Goal: Check status: Check status

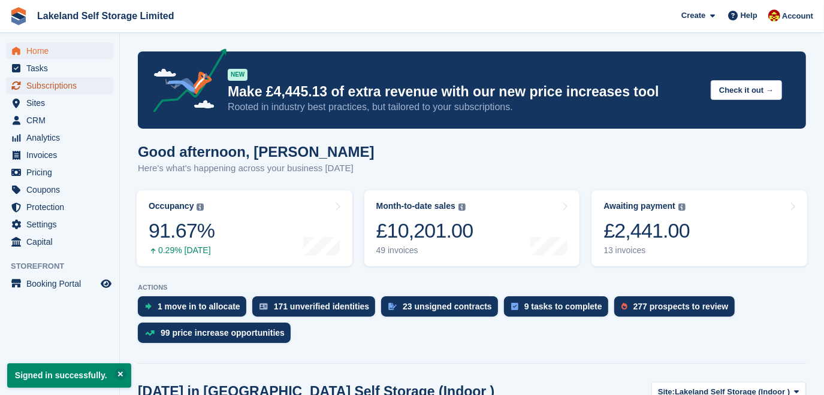
click at [77, 91] on span "Subscriptions" at bounding box center [62, 85] width 72 height 17
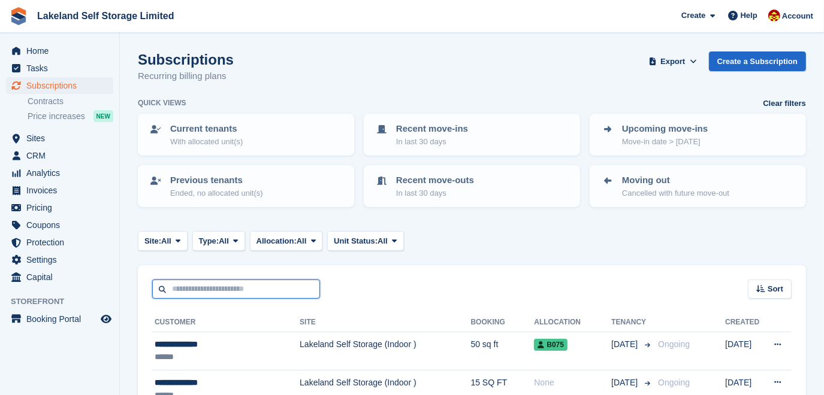
click at [190, 288] on input "text" at bounding box center [236, 290] width 168 height 20
type input "*****"
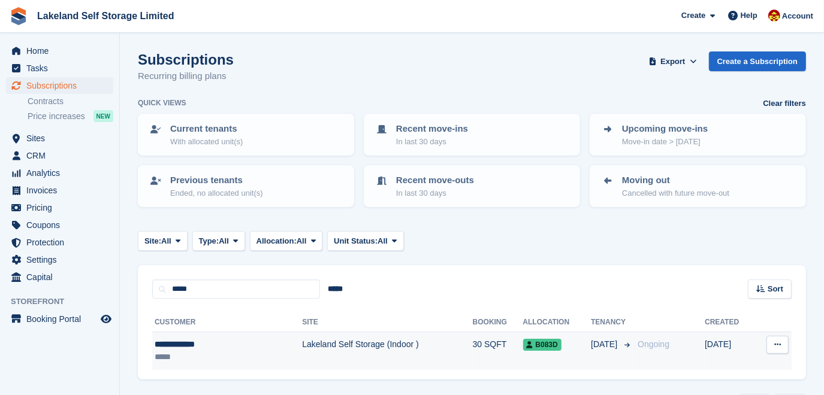
click at [302, 343] on td "Lakeland Self Storage (Indoor )" at bounding box center [387, 351] width 170 height 38
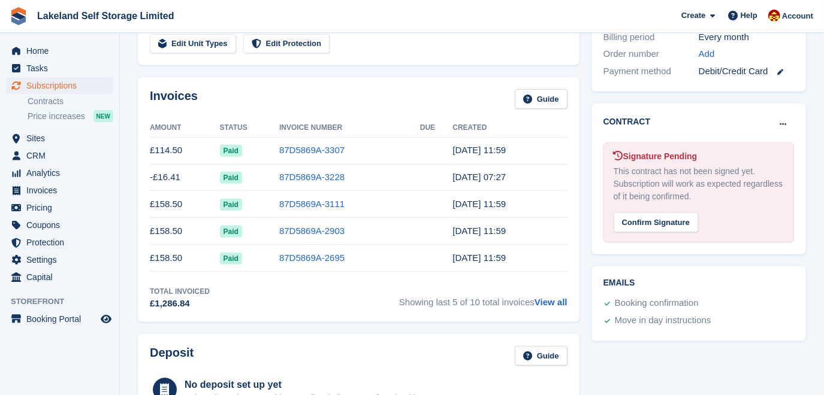
scroll to position [381, 0]
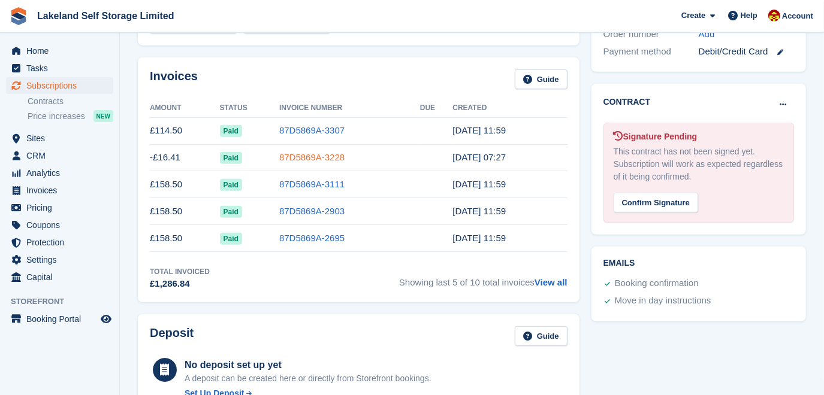
click at [298, 155] on link "87D5869A-3228" at bounding box center [311, 157] width 65 height 10
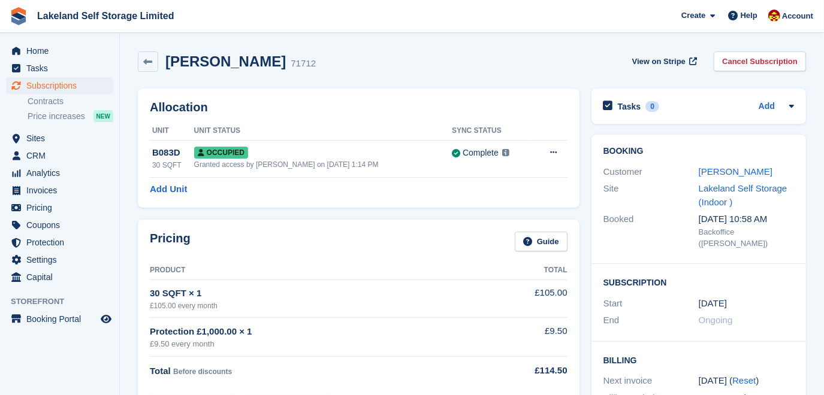
scroll to position [381, 0]
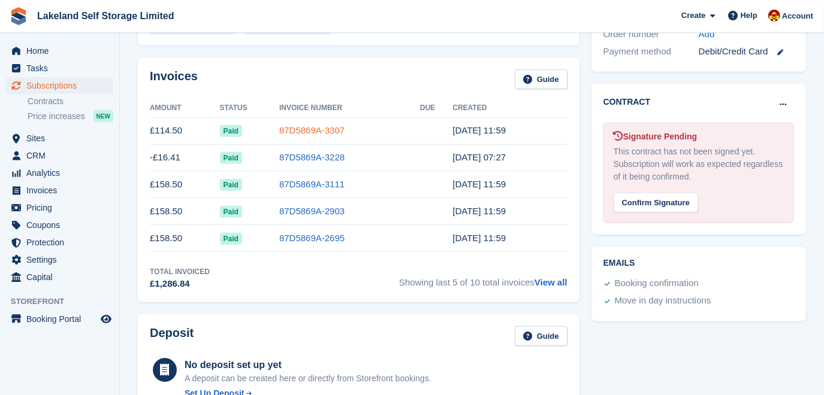
click at [307, 127] on link "87D5869A-3307" at bounding box center [311, 130] width 65 height 10
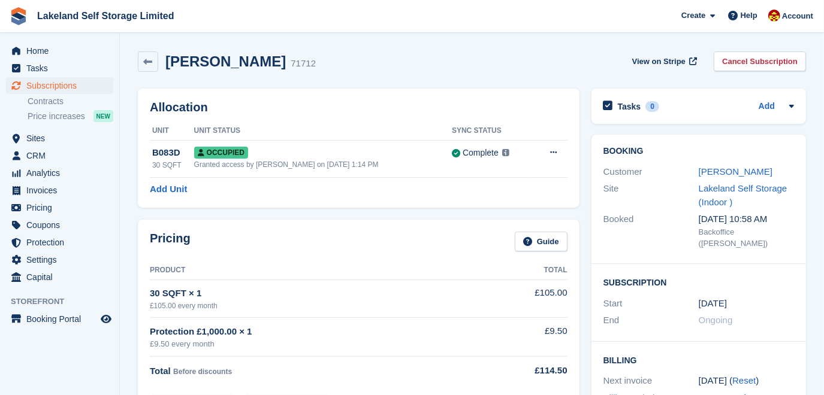
scroll to position [381, 0]
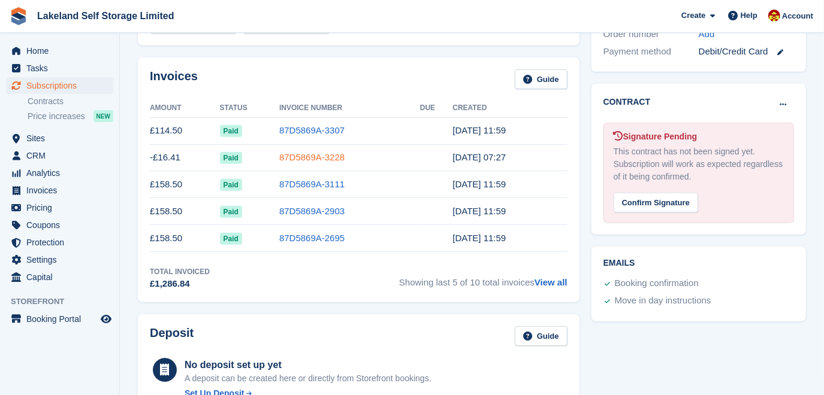
click at [310, 159] on link "87D5869A-3228" at bounding box center [311, 157] width 65 height 10
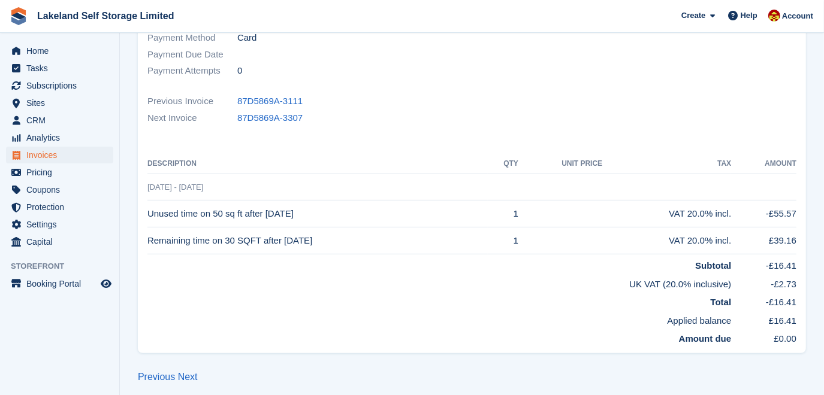
scroll to position [222, 0]
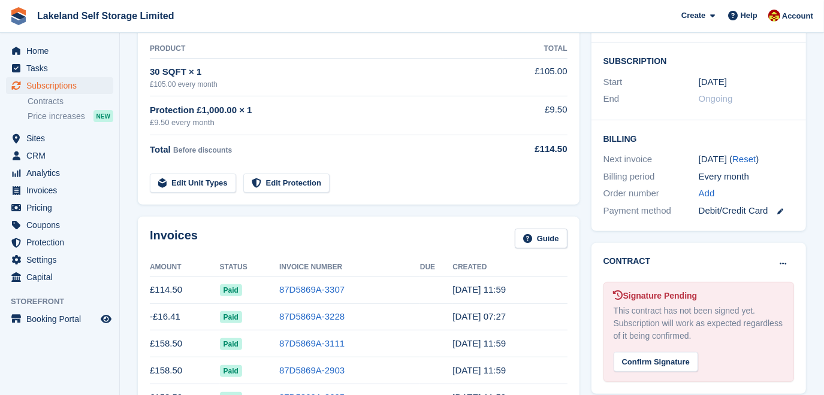
scroll to position [381, 0]
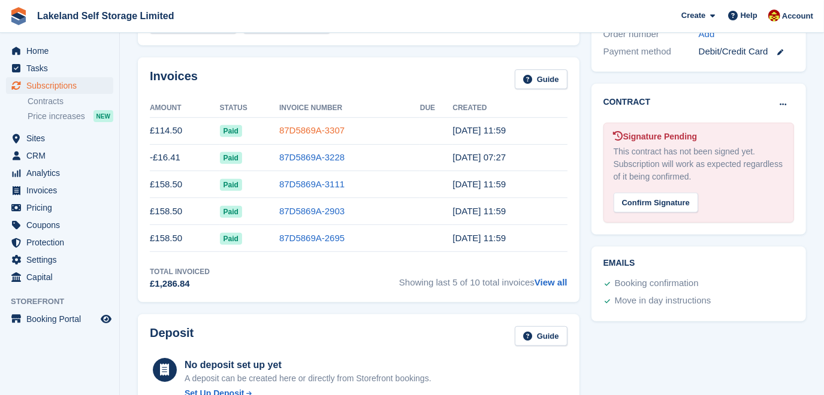
click at [327, 128] on link "87D5869A-3307" at bounding box center [311, 130] width 65 height 10
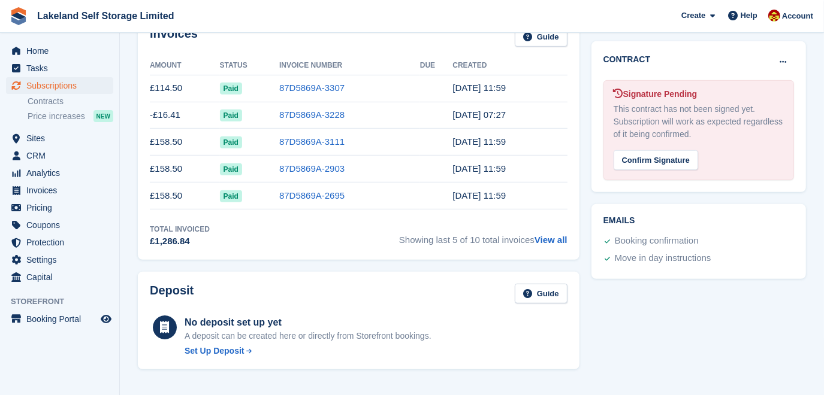
scroll to position [435, 0]
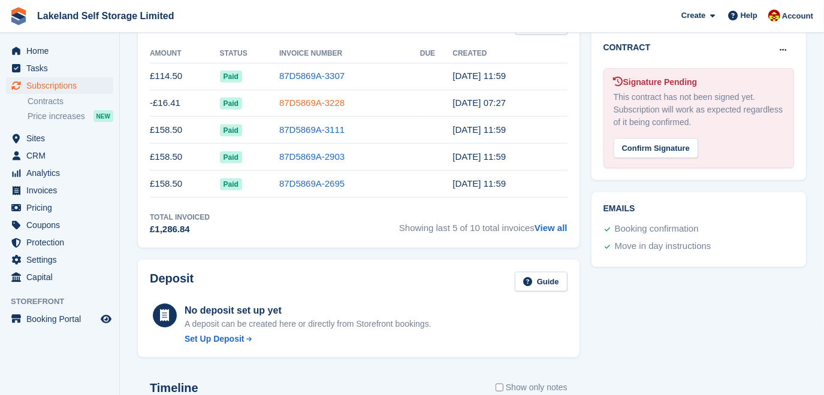
click at [311, 99] on link "87D5869A-3228" at bounding box center [311, 103] width 65 height 10
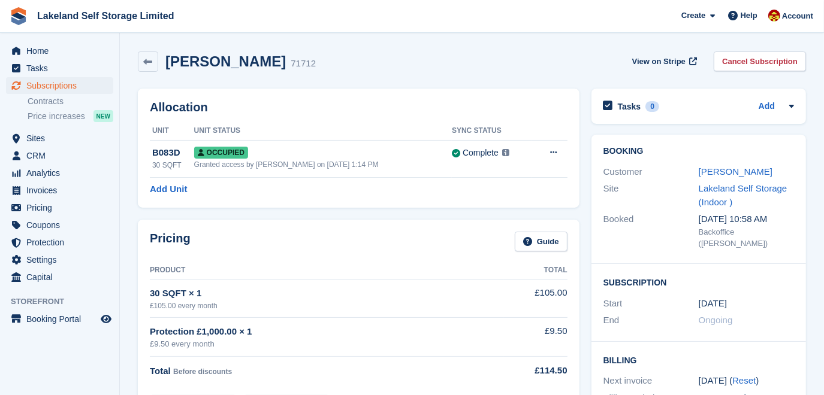
scroll to position [435, 0]
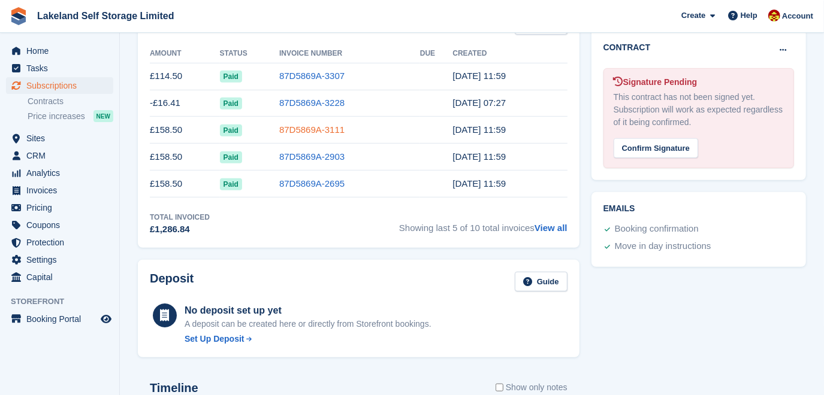
click at [306, 131] on link "87D5869A-3111" at bounding box center [311, 130] width 65 height 10
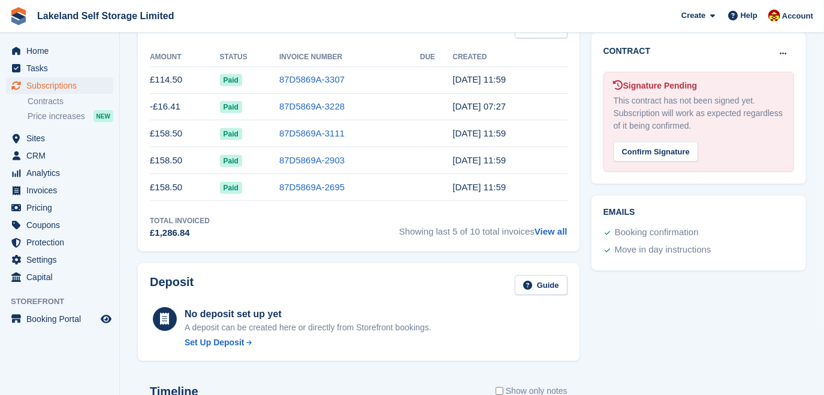
scroll to position [381, 0]
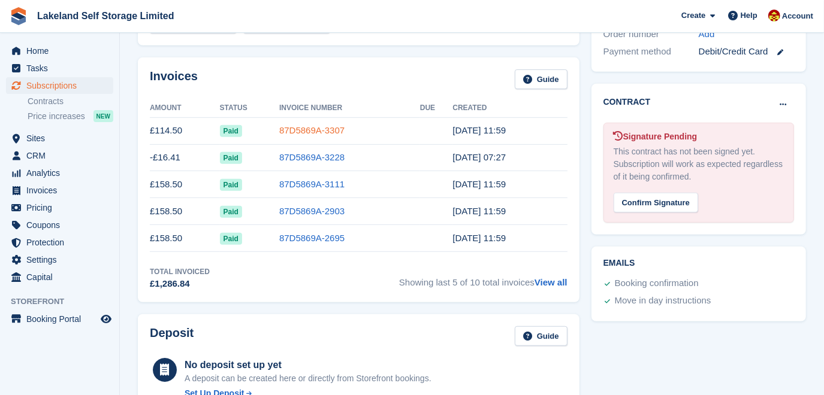
click at [328, 129] on link "87D5869A-3307" at bounding box center [311, 130] width 65 height 10
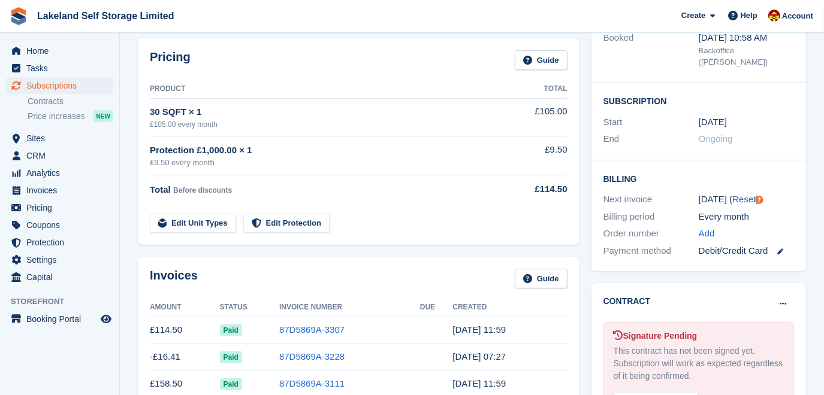
scroll to position [217, 0]
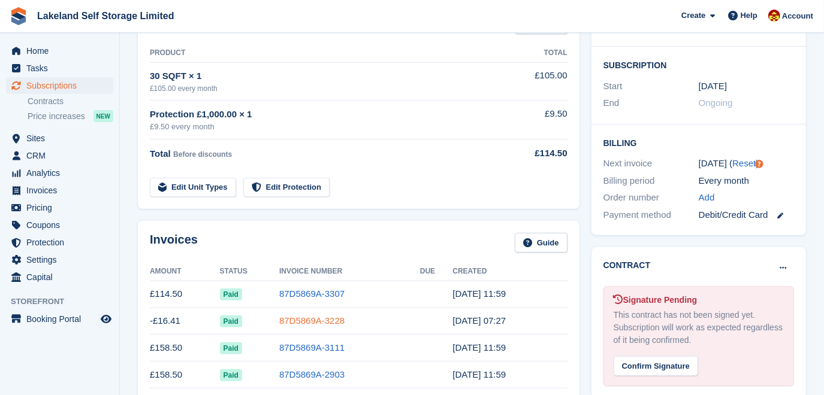
click at [307, 319] on link "87D5869A-3228" at bounding box center [311, 321] width 65 height 10
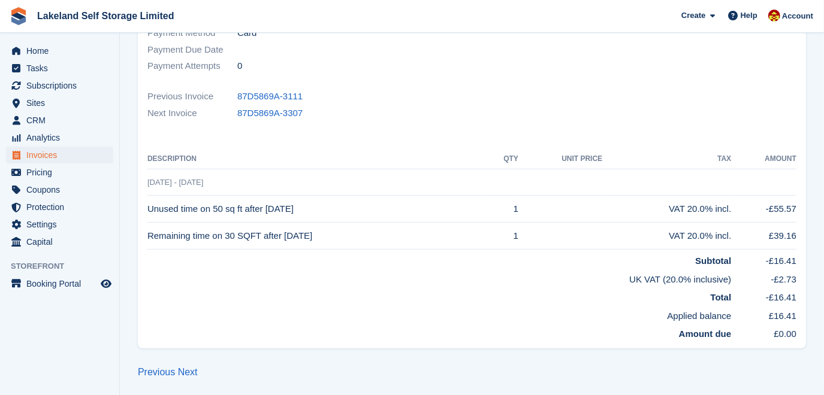
scroll to position [222, 0]
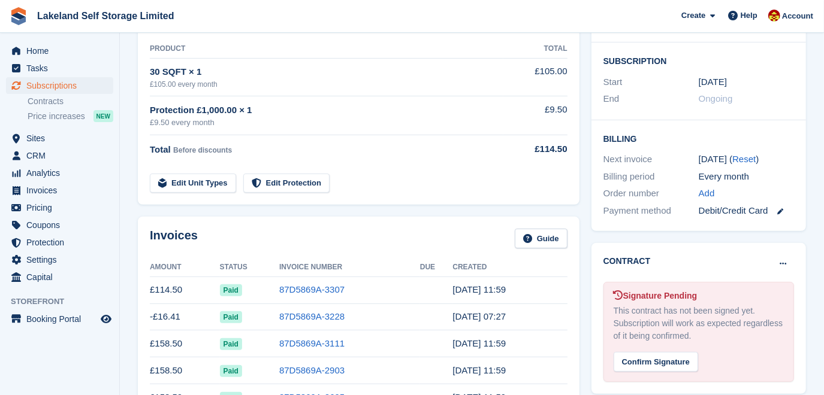
scroll to position [217, 0]
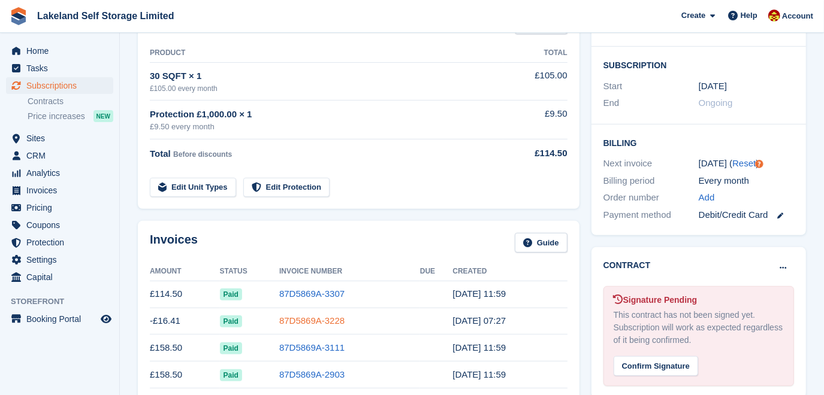
click at [331, 322] on link "87D5869A-3228" at bounding box center [311, 321] width 65 height 10
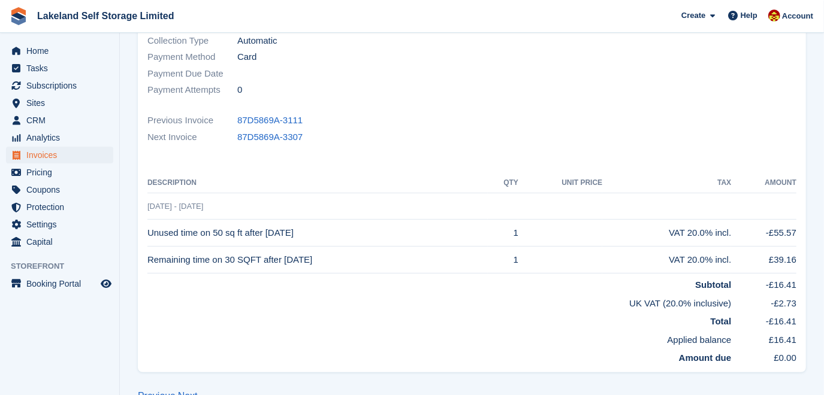
scroll to position [217, 0]
